Goal: Information Seeking & Learning: Learn about a topic

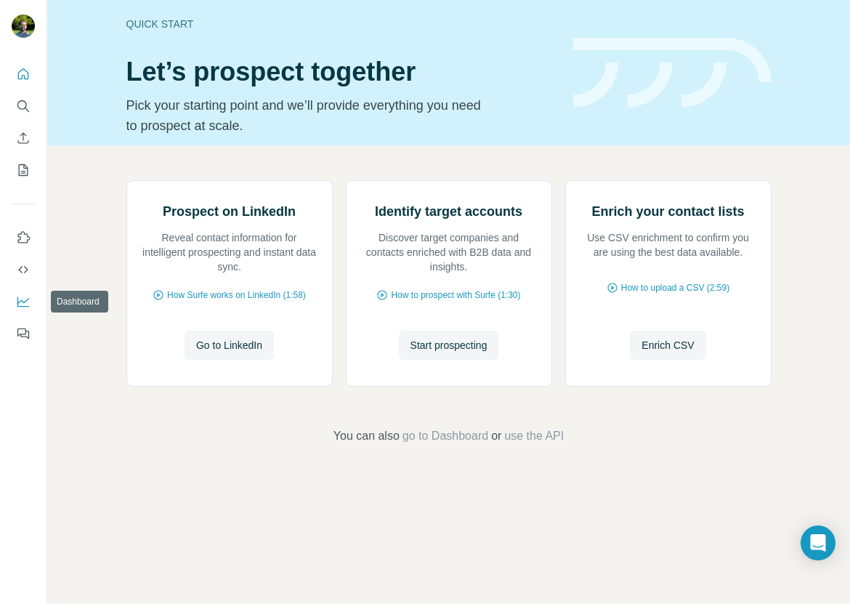
click at [25, 307] on icon "Dashboard" at bounding box center [23, 302] width 12 height 10
click at [427, 353] on span "Start prospecting" at bounding box center [449, 345] width 77 height 15
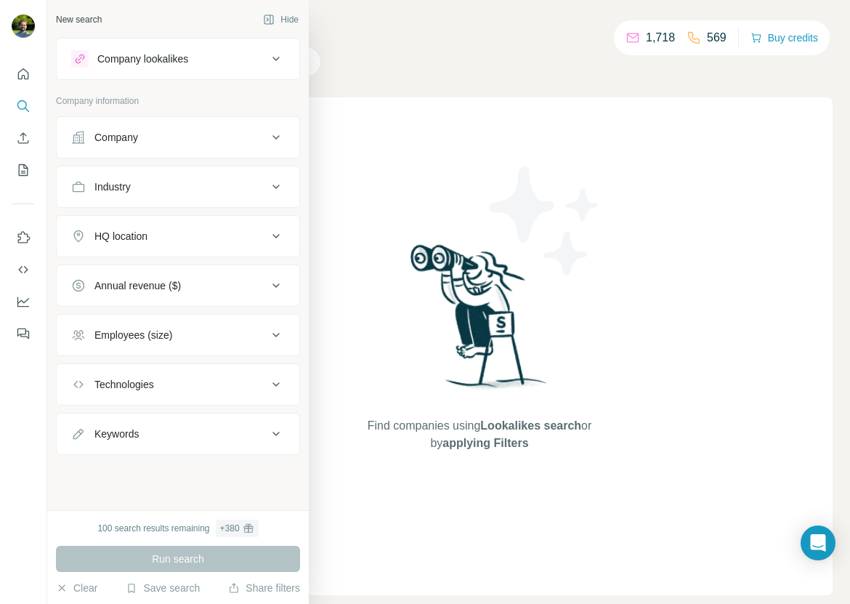
click at [86, 138] on div "Company" at bounding box center [169, 137] width 196 height 15
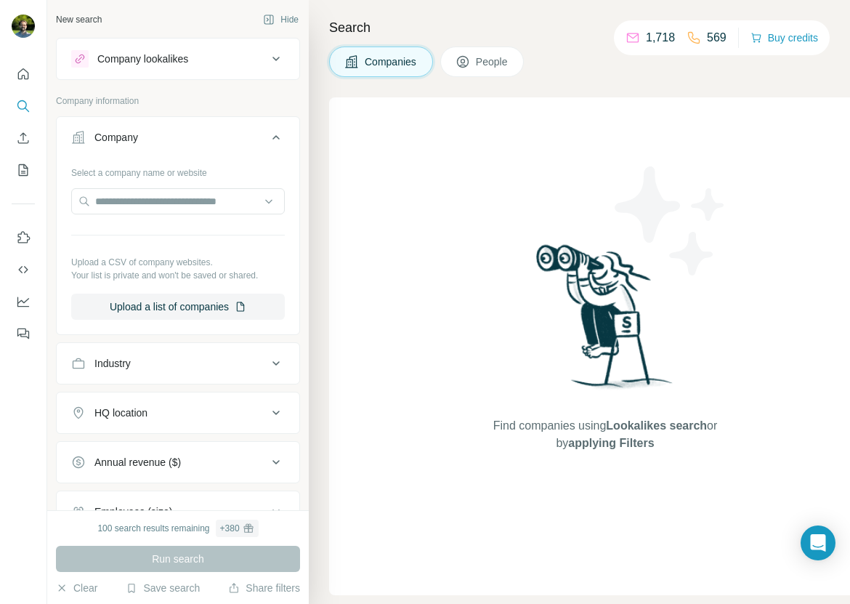
drag, startPoint x: 129, startPoint y: 355, endPoint x: 152, endPoint y: 351, distance: 23.5
click at [129, 355] on button "Industry" at bounding box center [178, 363] width 243 height 35
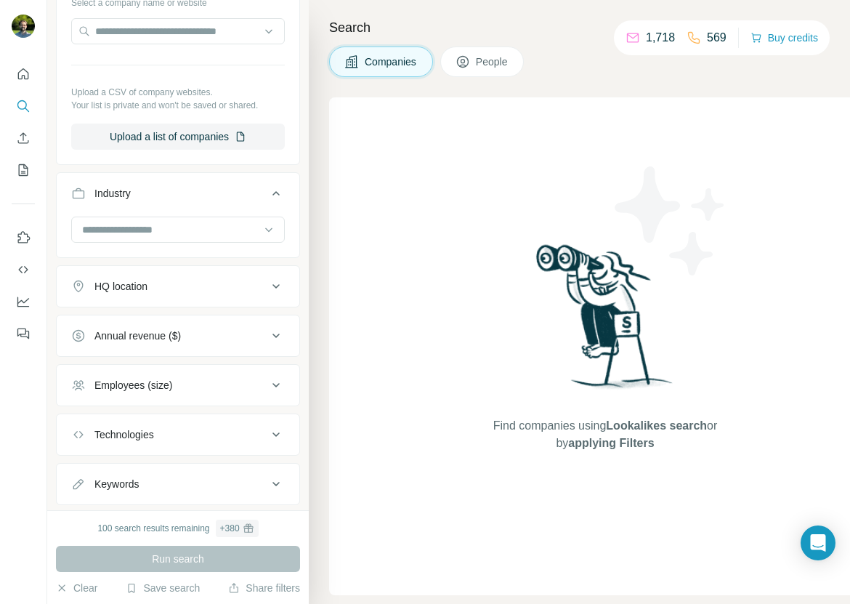
scroll to position [171, 0]
click at [142, 278] on button "HQ location" at bounding box center [178, 285] width 243 height 35
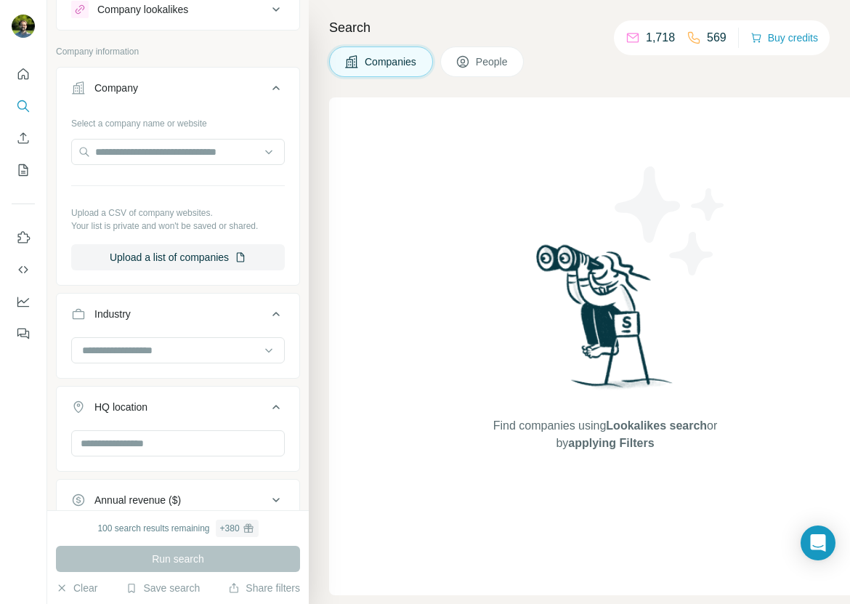
scroll to position [0, 0]
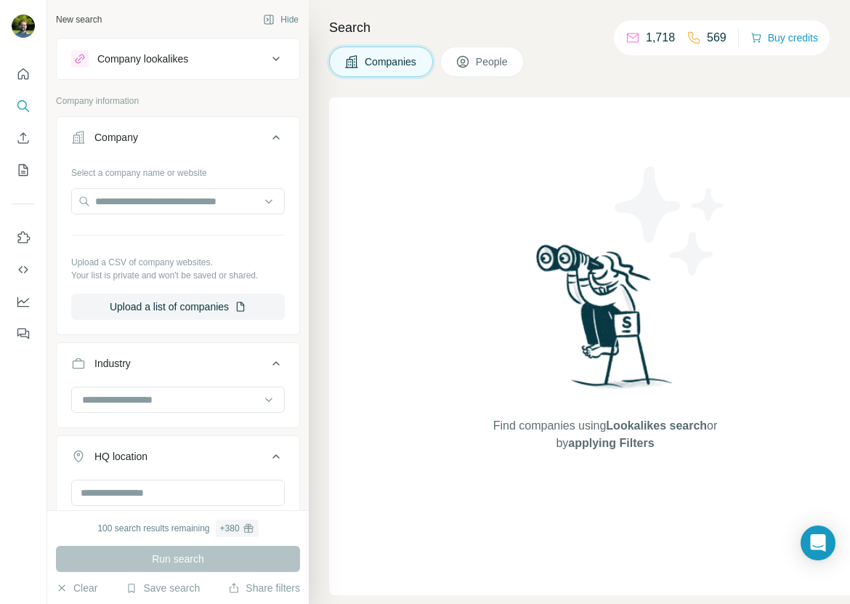
click at [198, 57] on div "Company lookalikes" at bounding box center [169, 58] width 196 height 17
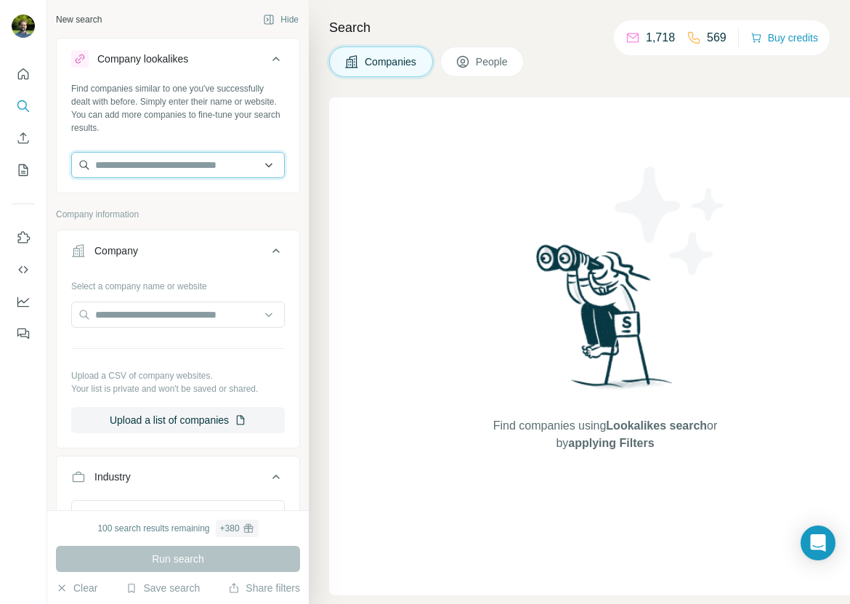
click at [176, 167] on input "text" at bounding box center [178, 165] width 214 height 26
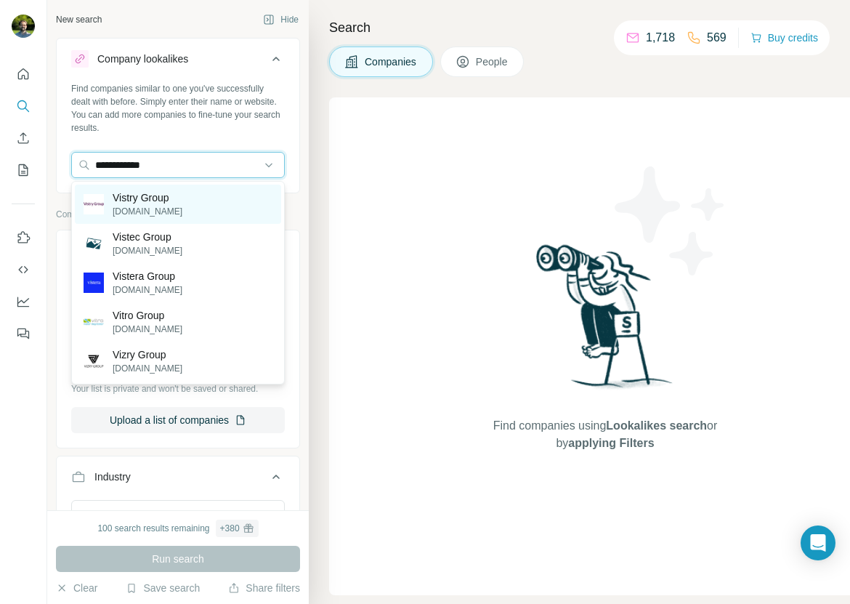
type input "**********"
click at [167, 206] on p "vistrygroup.co.uk" at bounding box center [148, 211] width 70 height 13
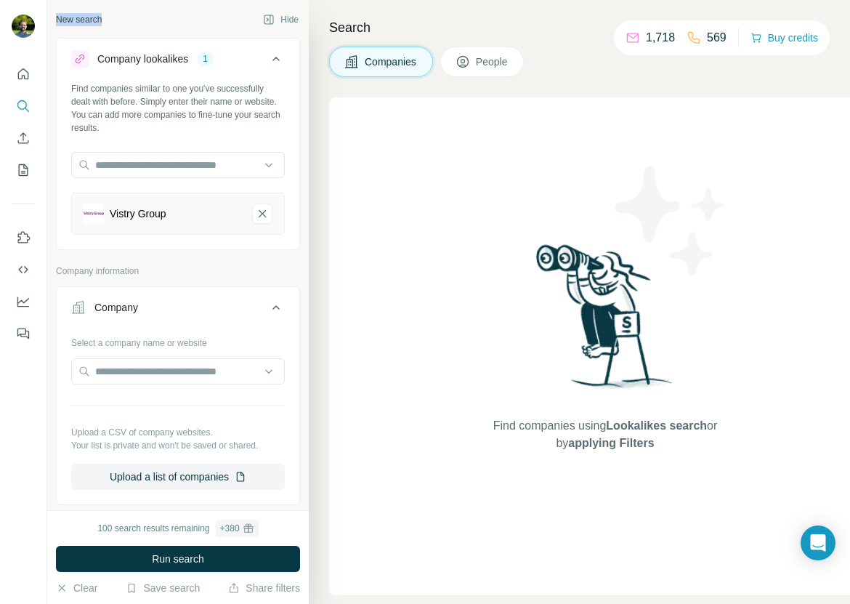
drag, startPoint x: 59, startPoint y: 19, endPoint x: 106, endPoint y: 21, distance: 47.3
click at [106, 21] on div "New search Hide" at bounding box center [178, 20] width 244 height 22
click at [511, 69] on button "People" at bounding box center [482, 62] width 84 height 31
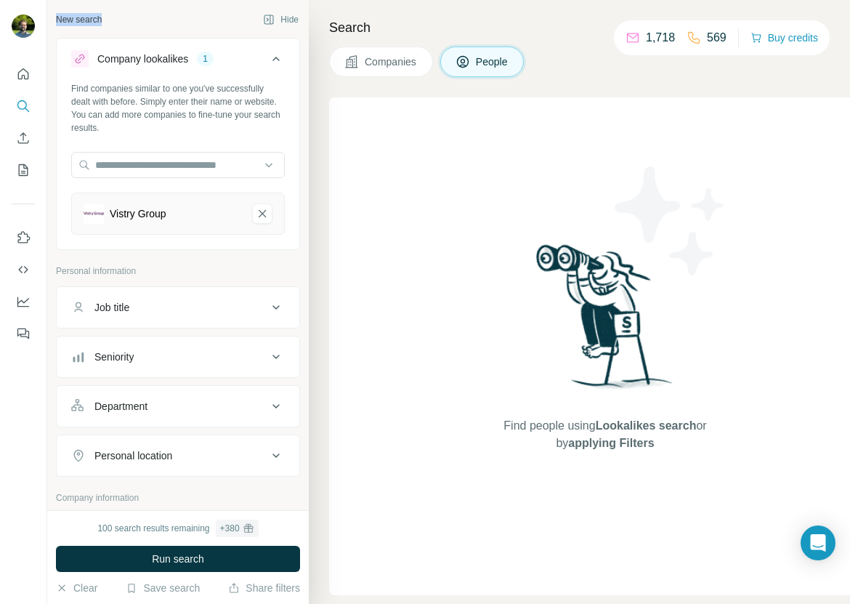
click at [406, 64] on span "Companies" at bounding box center [391, 62] width 53 height 15
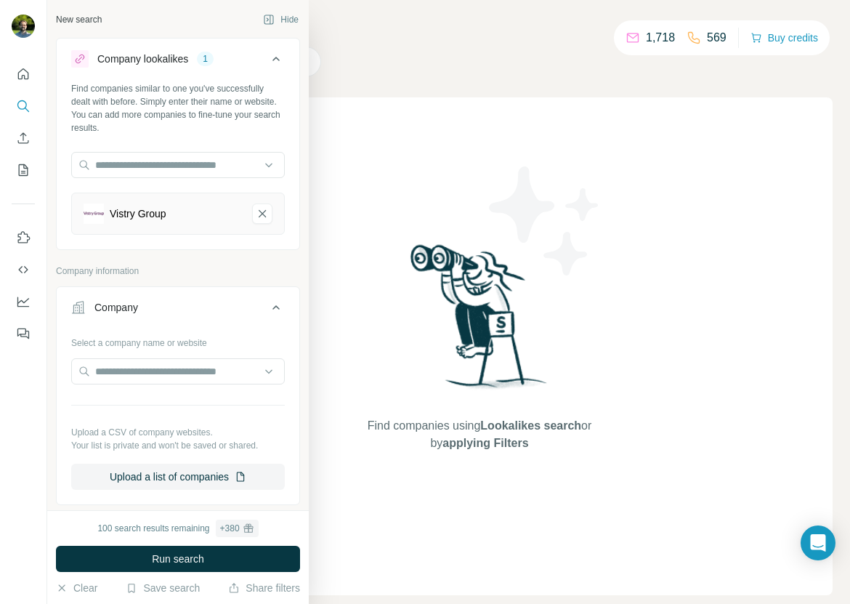
click at [79, 57] on icon at bounding box center [80, 59] width 12 height 12
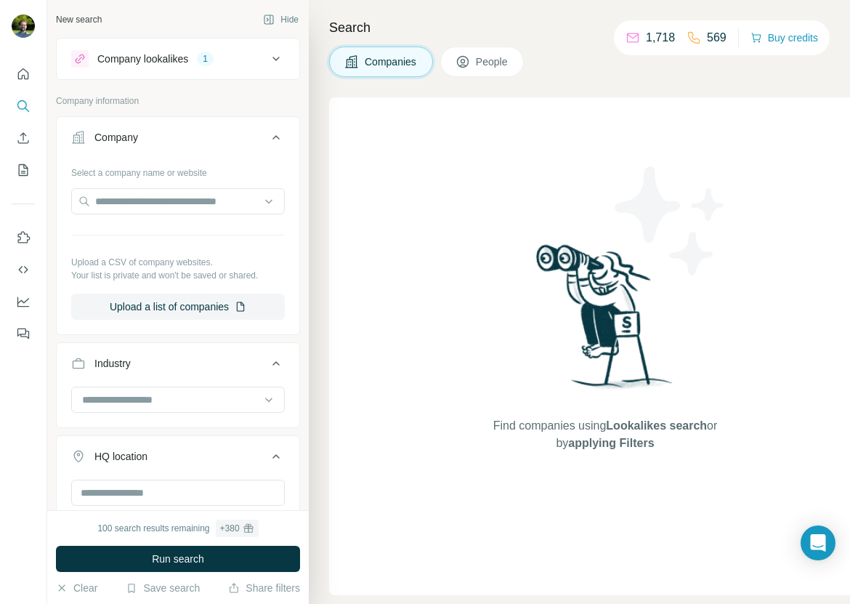
click at [82, 56] on icon at bounding box center [80, 59] width 12 height 12
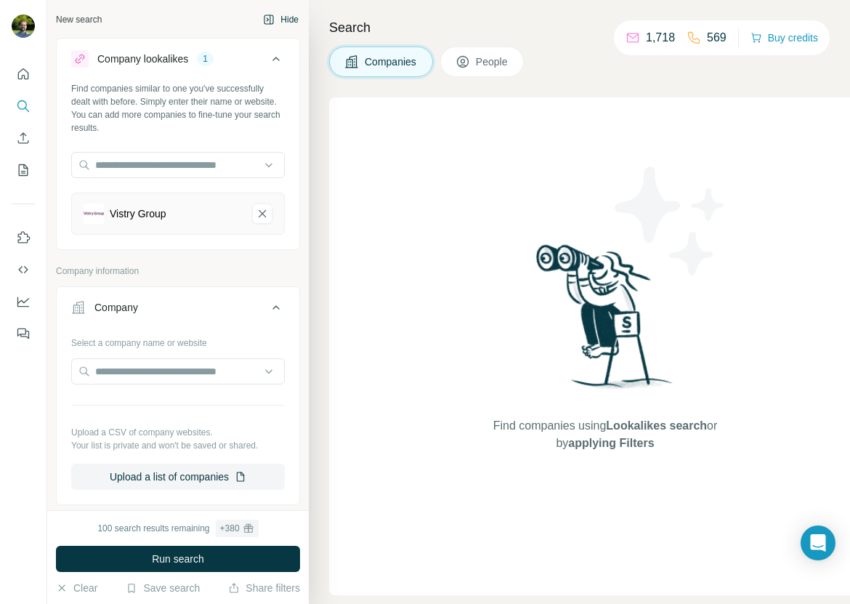
click at [277, 25] on button "Hide" at bounding box center [281, 20] width 56 height 22
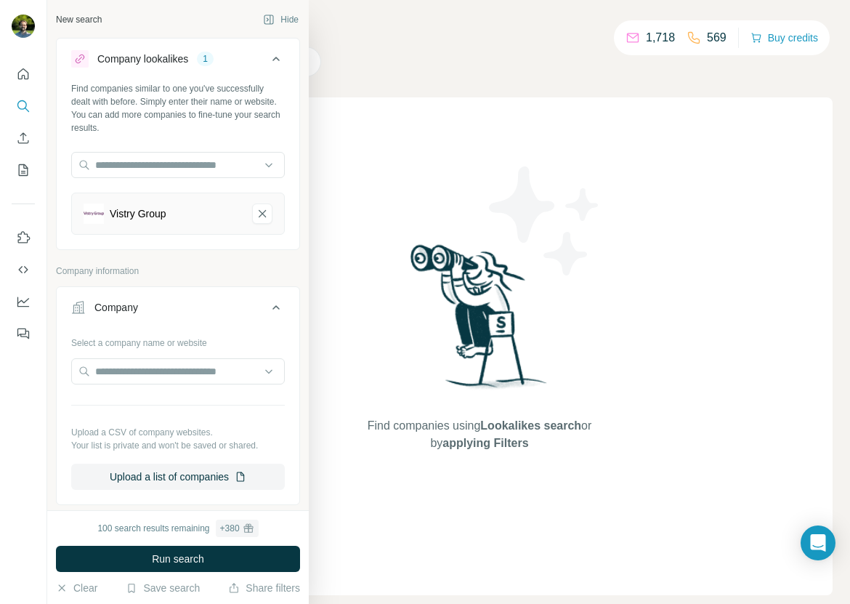
click at [86, 22] on div "New search" at bounding box center [79, 19] width 46 height 13
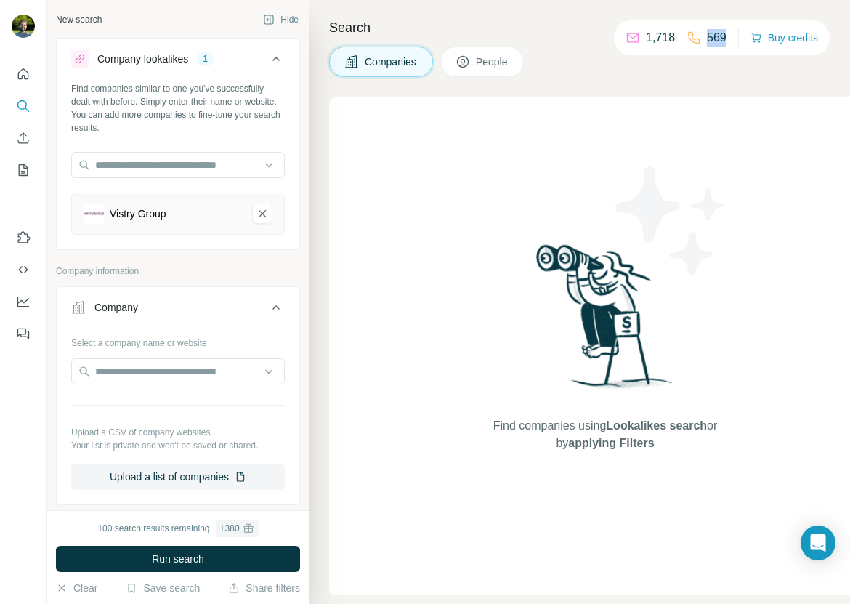
drag, startPoint x: 725, startPoint y: 41, endPoint x: 701, endPoint y: 37, distance: 24.3
click at [701, 37] on div "1,718 569 Buy credits" at bounding box center [722, 37] width 216 height 35
click at [384, 95] on div "Search Companies People Find companies using Lookalikes search or by applying F…" at bounding box center [579, 302] width 541 height 604
click at [126, 171] on input "text" at bounding box center [178, 165] width 214 height 26
click at [259, 224] on div "Vistry Group" at bounding box center [178, 214] width 214 height 42
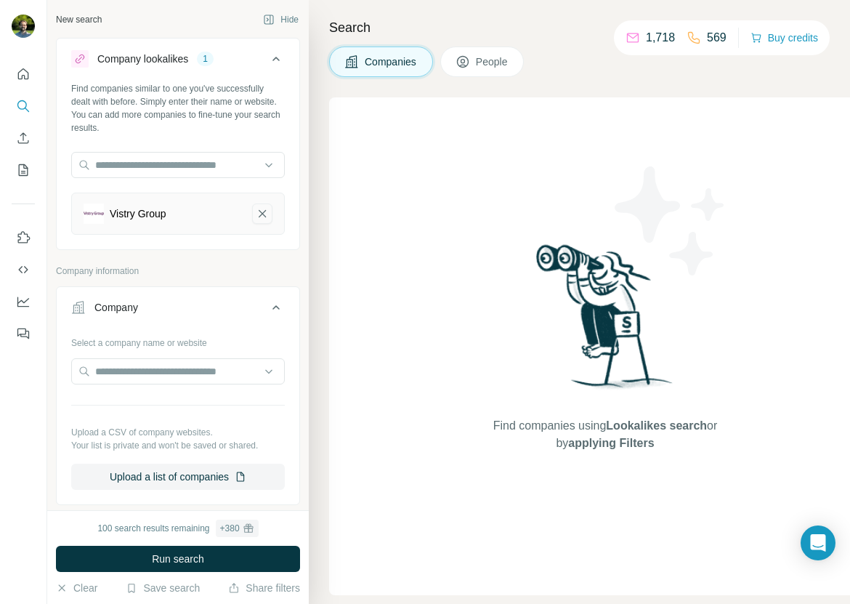
click at [263, 220] on icon "Vistry Group-remove-button" at bounding box center [262, 213] width 13 height 15
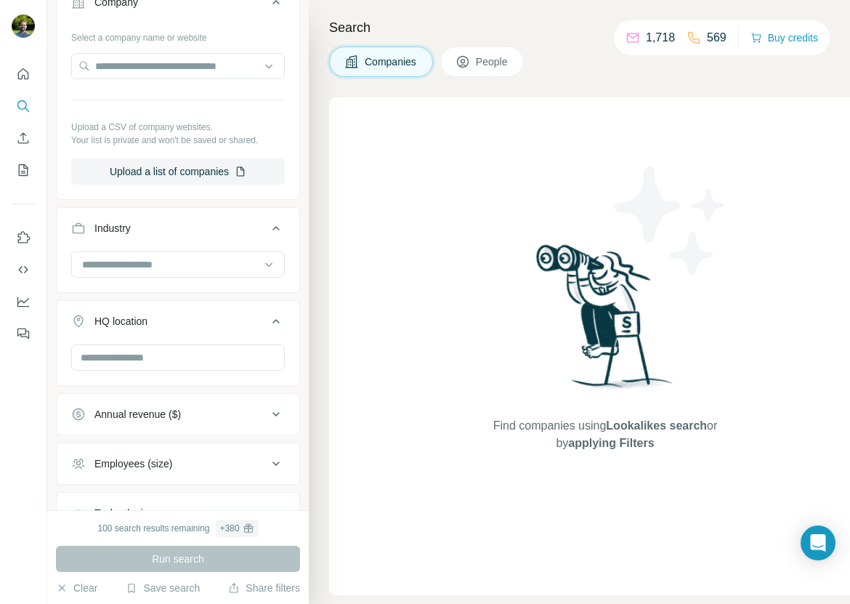
scroll to position [363, 0]
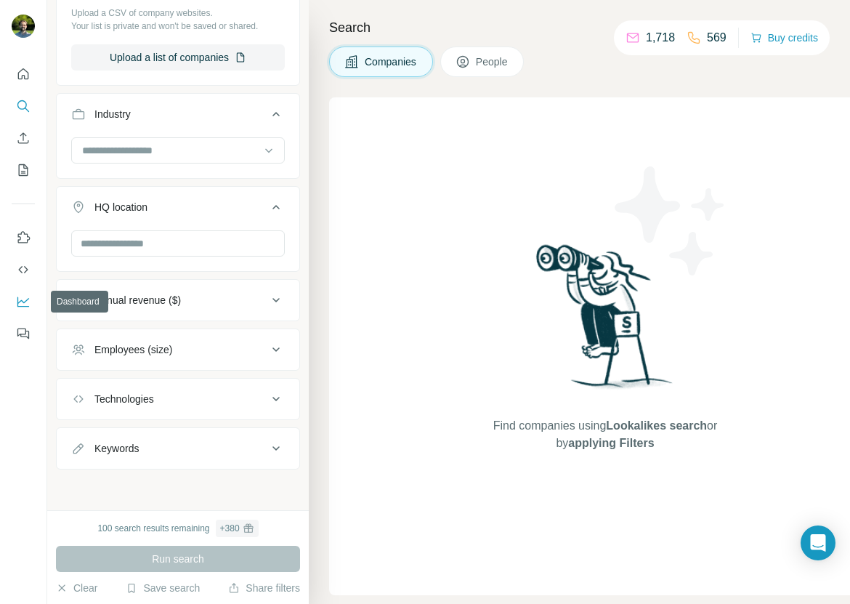
click at [23, 307] on icon "Dashboard" at bounding box center [23, 301] width 15 height 15
